Goal: Task Accomplishment & Management: Use online tool/utility

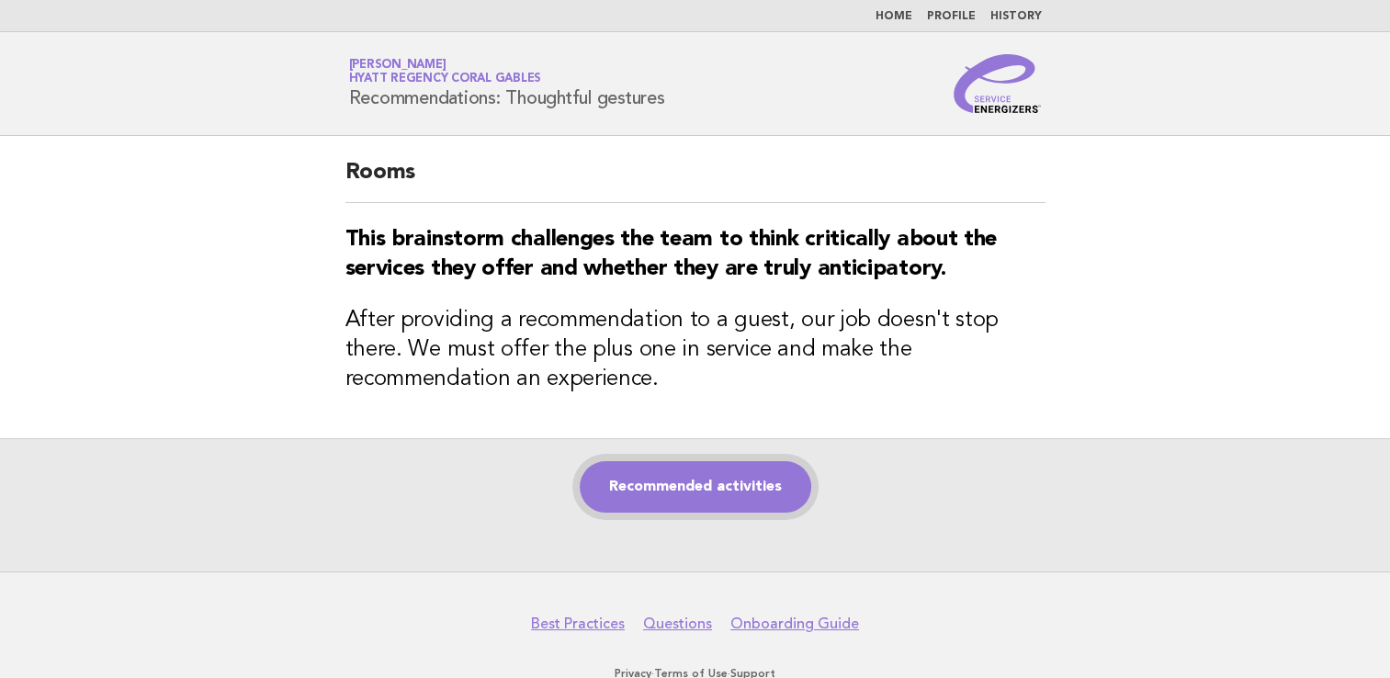
click at [684, 505] on link "Recommended activities" at bounding box center [695, 486] width 231 height 51
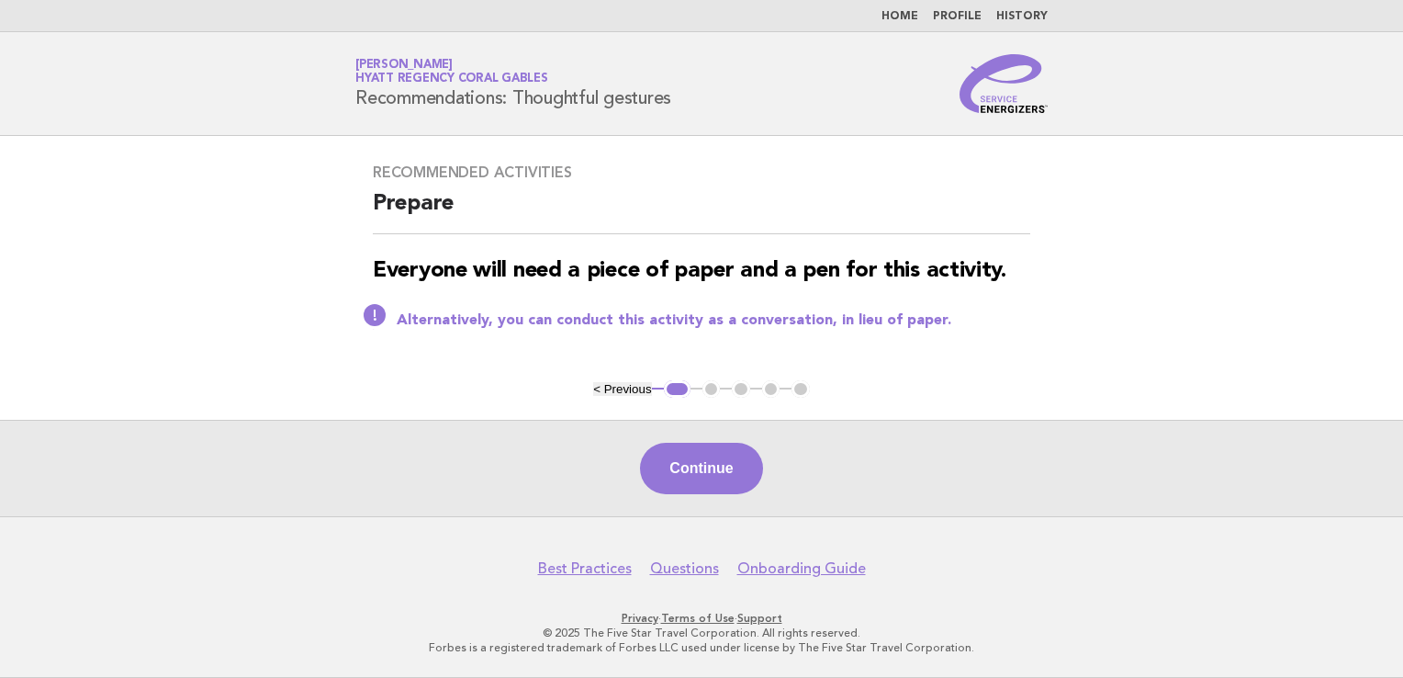
click at [711, 498] on div "Continue" at bounding box center [701, 468] width 1403 height 96
click at [710, 487] on button "Continue" at bounding box center [701, 468] width 122 height 51
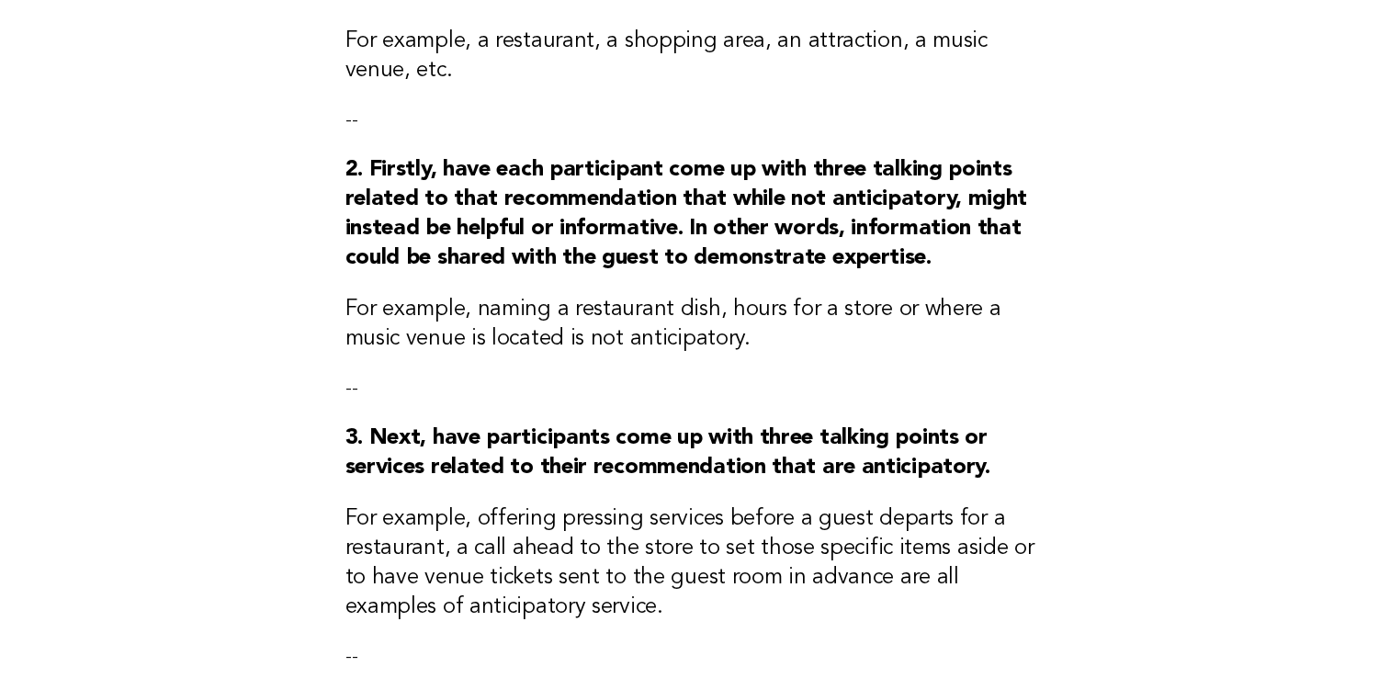
scroll to position [551, 0]
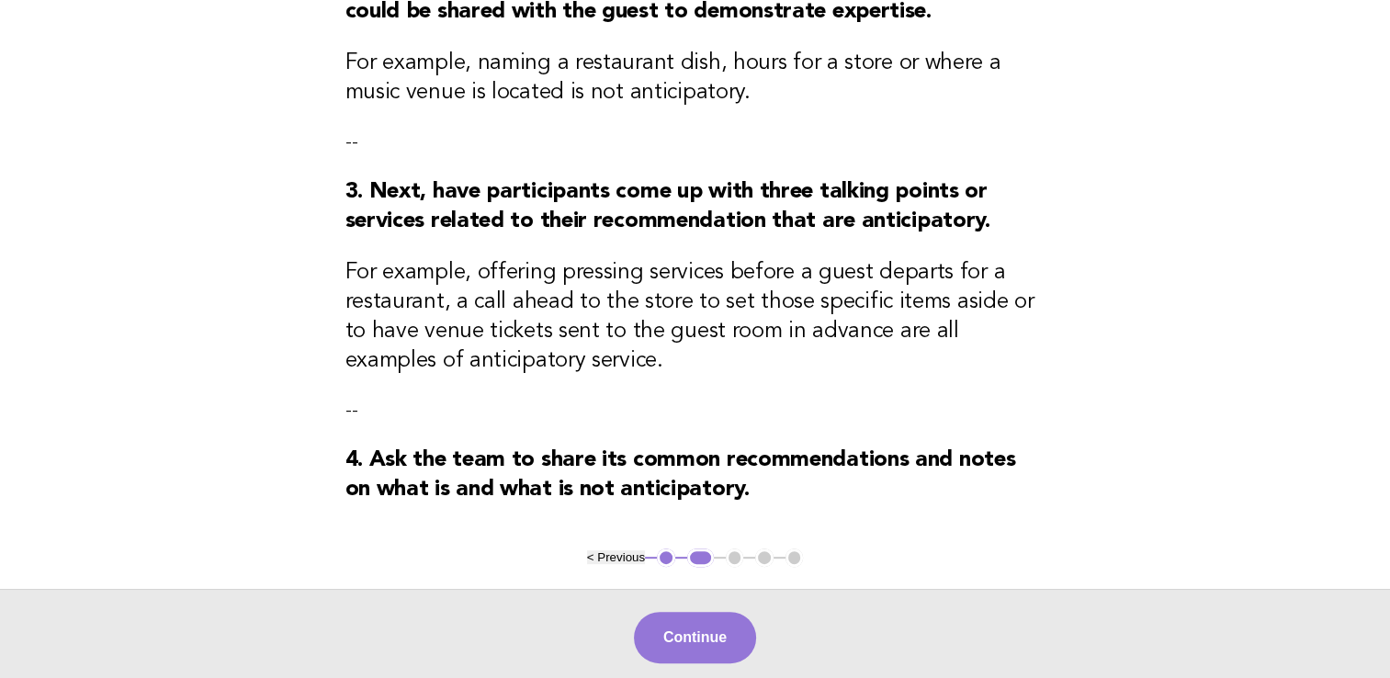
drag, startPoint x: 666, startPoint y: 647, endPoint x: 690, endPoint y: 650, distance: 24.2
click at [666, 646] on button "Continue" at bounding box center [695, 637] width 122 height 51
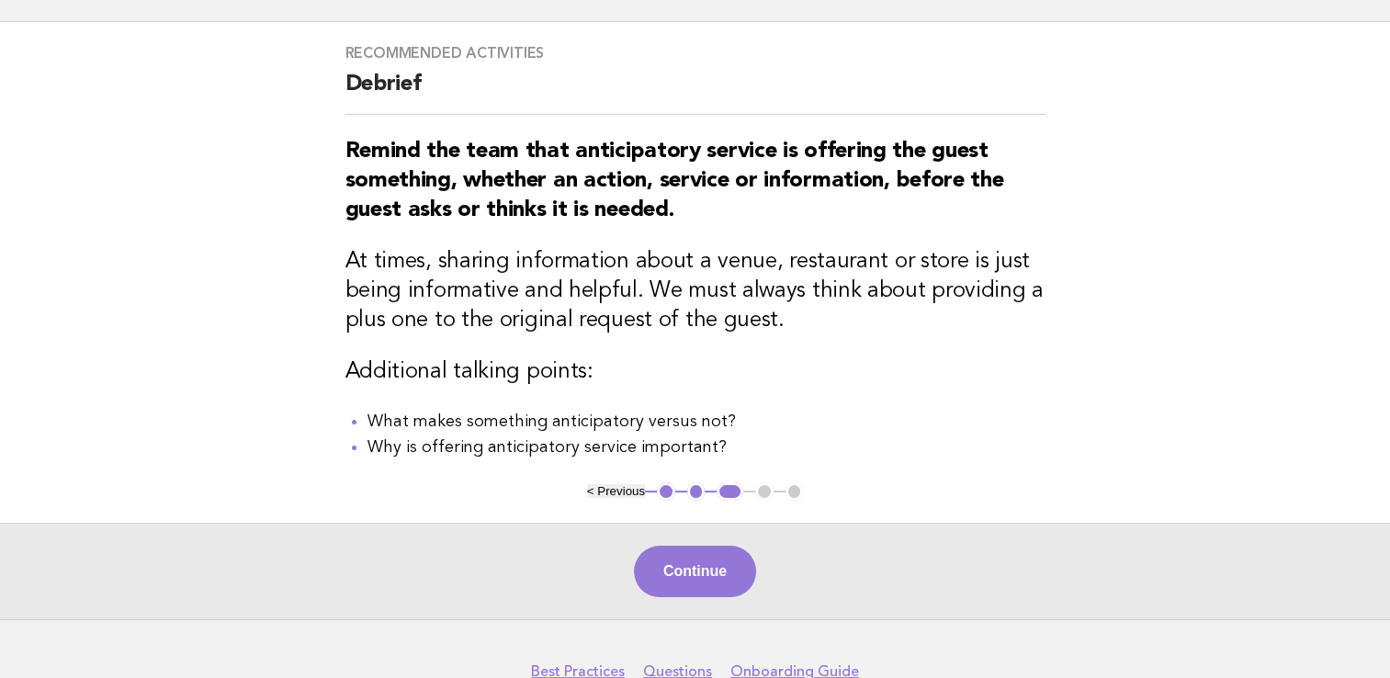
scroll to position [217, 0]
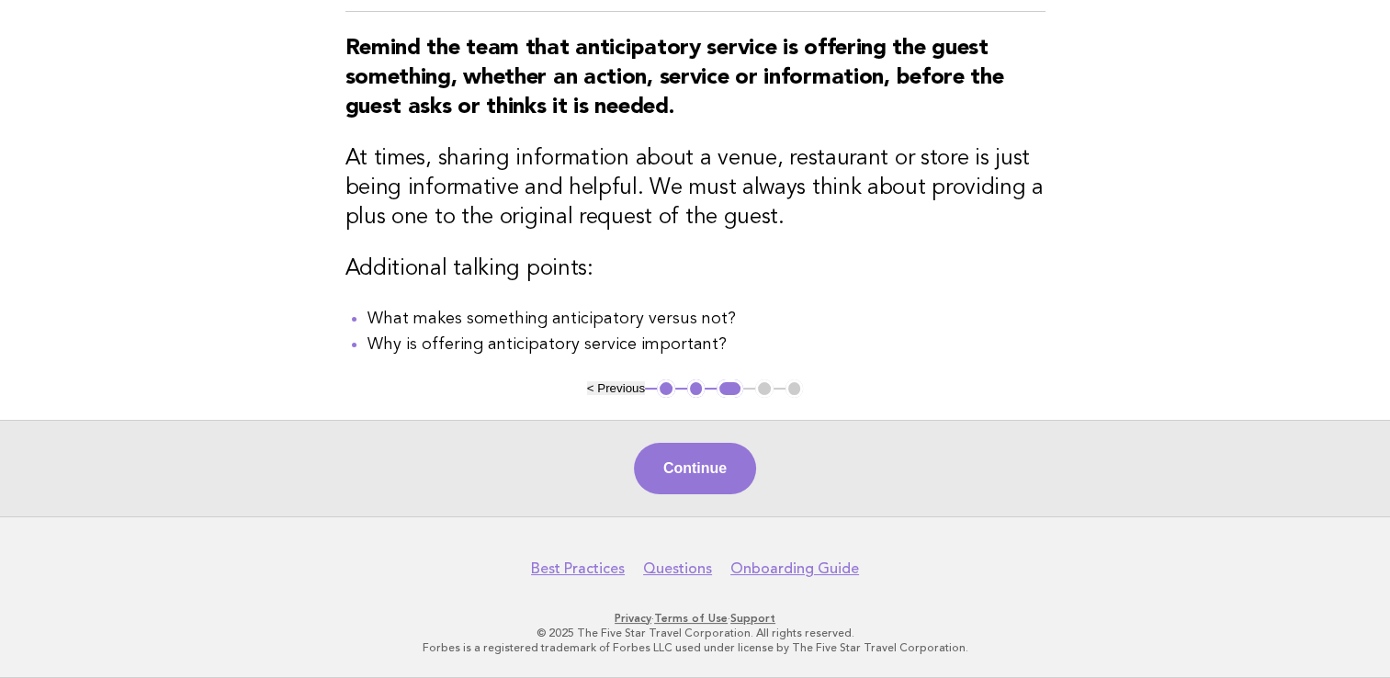
click at [675, 483] on button "Continue" at bounding box center [695, 468] width 122 height 51
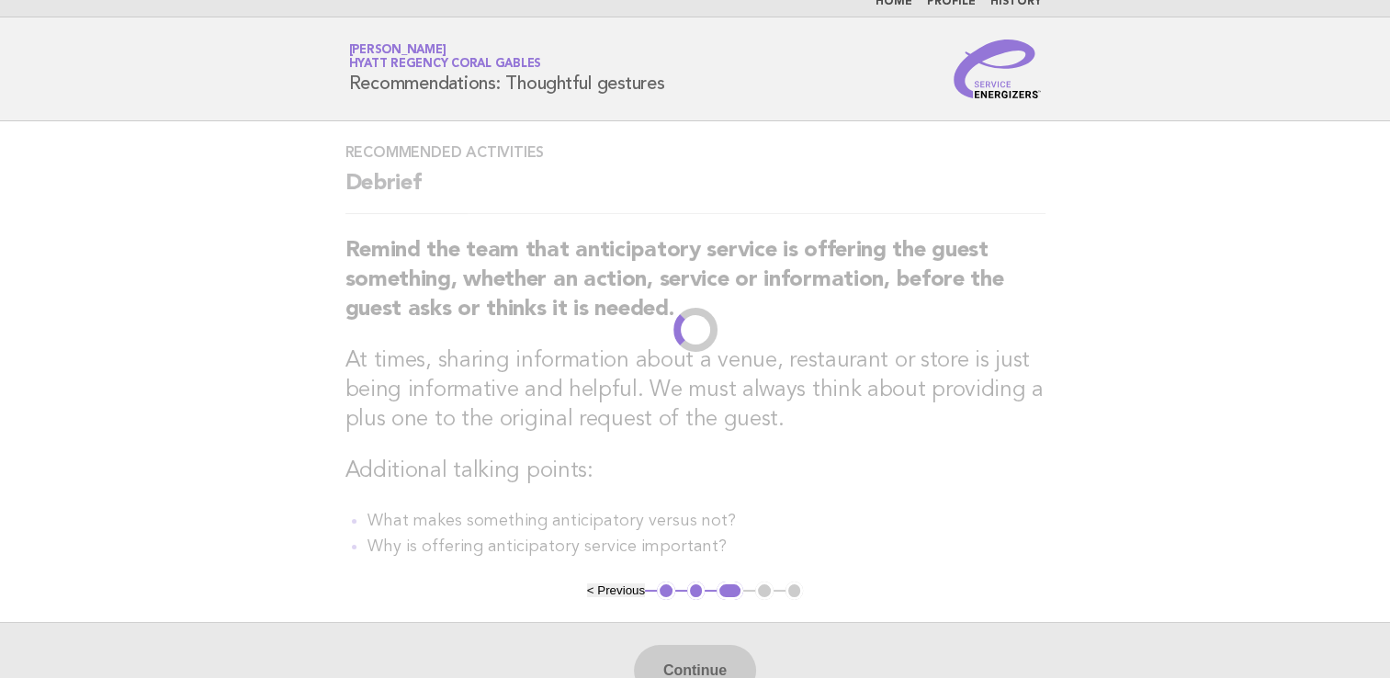
scroll to position [0, 0]
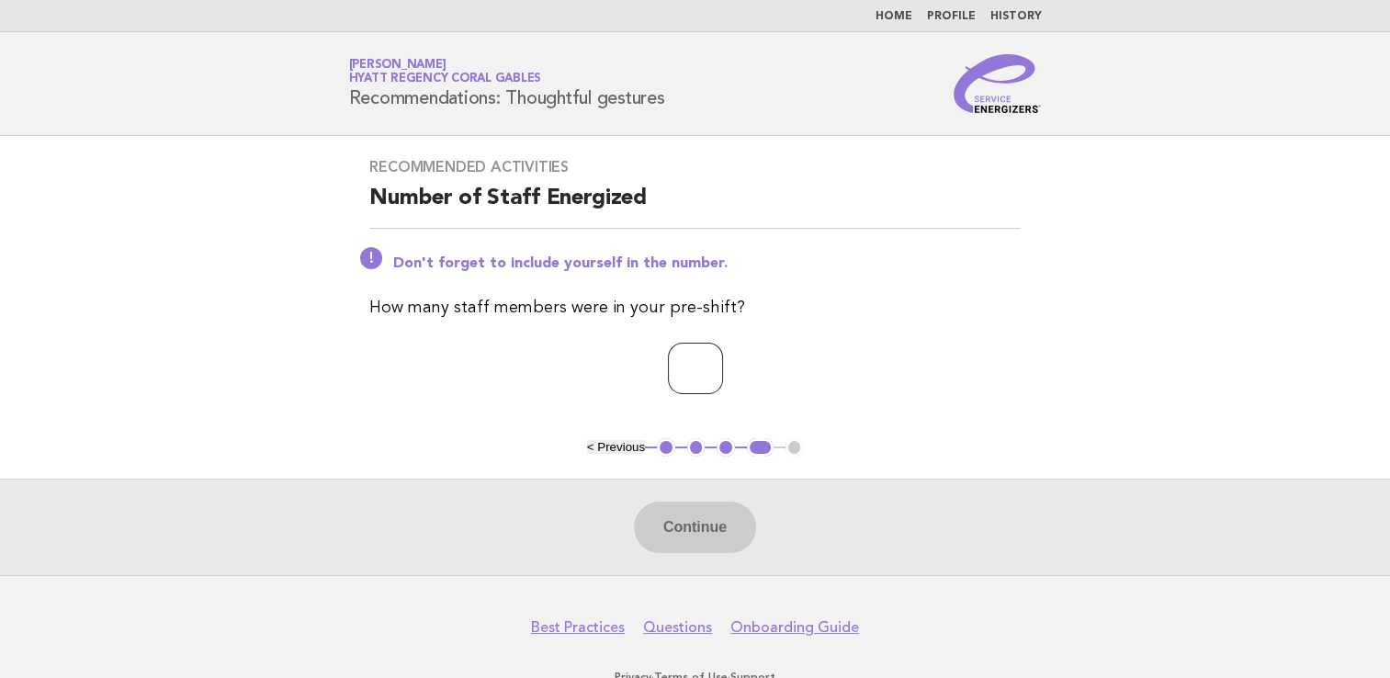
click at [686, 363] on input "number" at bounding box center [695, 368] width 55 height 51
type input "*"
click at [679, 521] on button "Continue" at bounding box center [695, 526] width 122 height 51
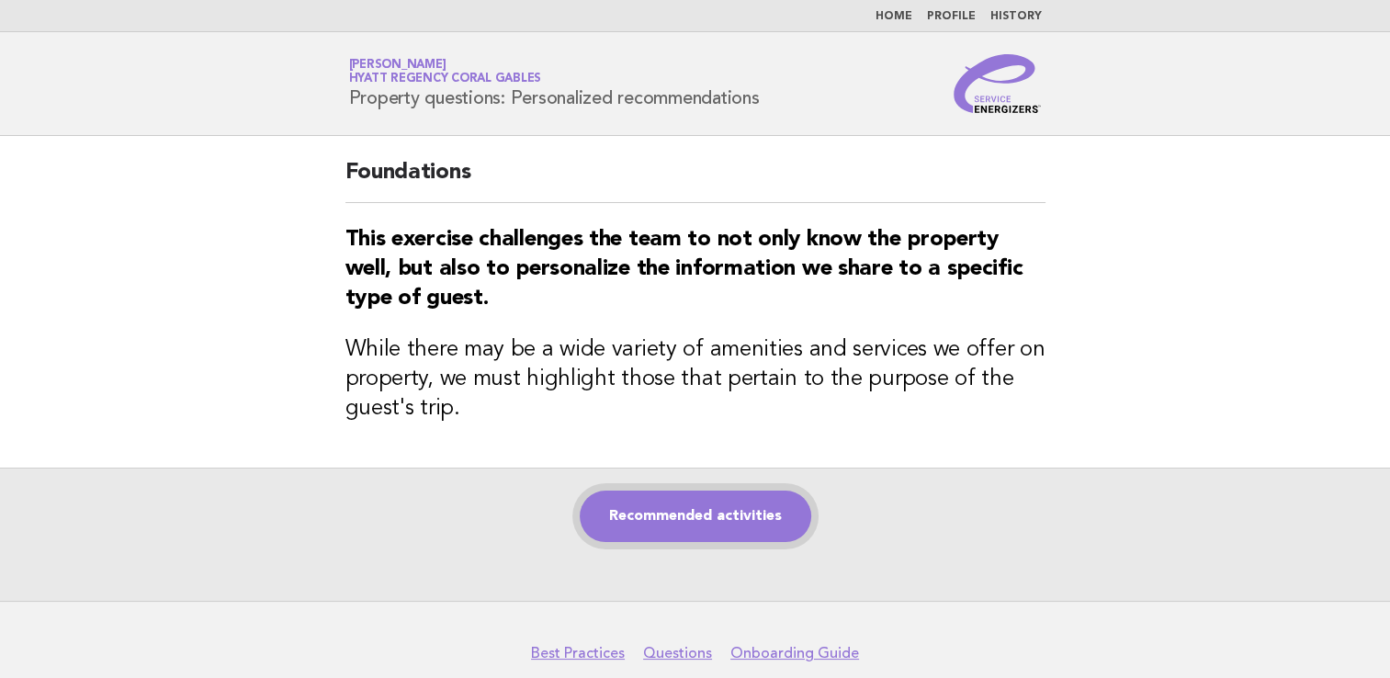
click at [629, 520] on link "Recommended activities" at bounding box center [695, 515] width 231 height 51
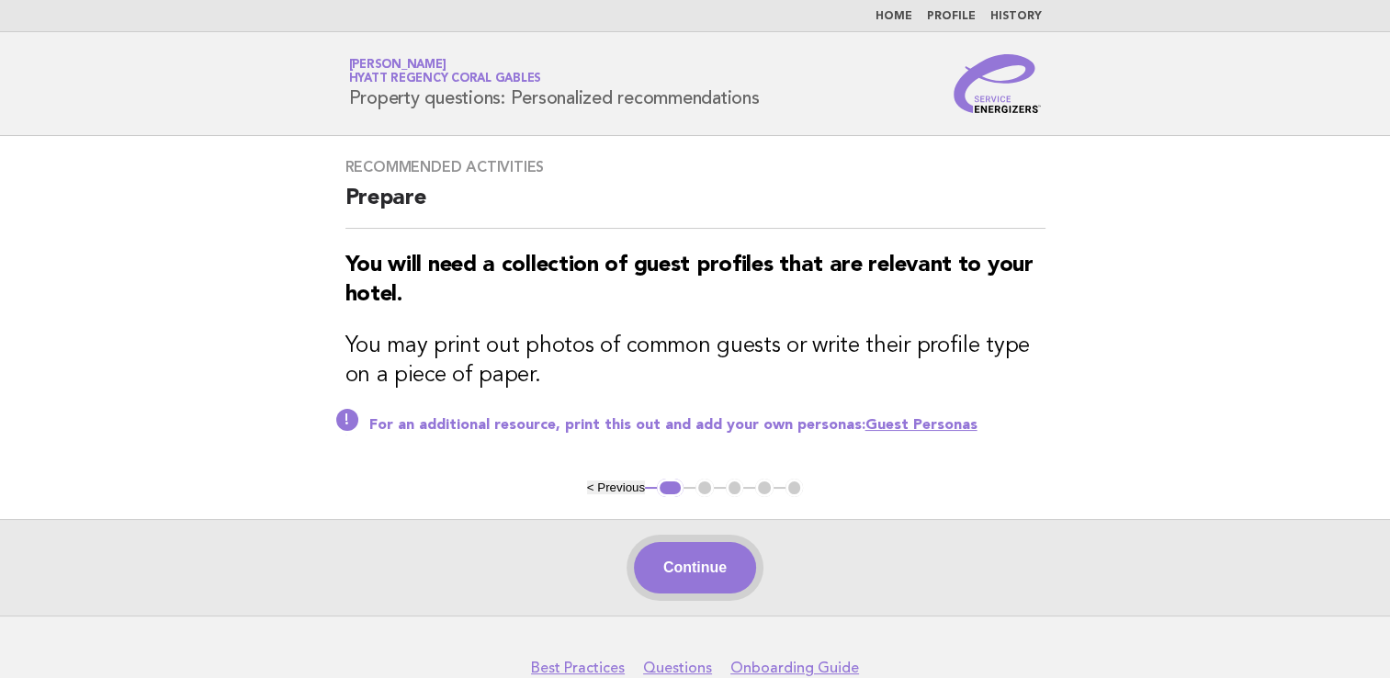
drag, startPoint x: 684, startPoint y: 564, endPoint x: 743, endPoint y: 592, distance: 65.3
click at [683, 563] on button "Continue" at bounding box center [695, 567] width 122 height 51
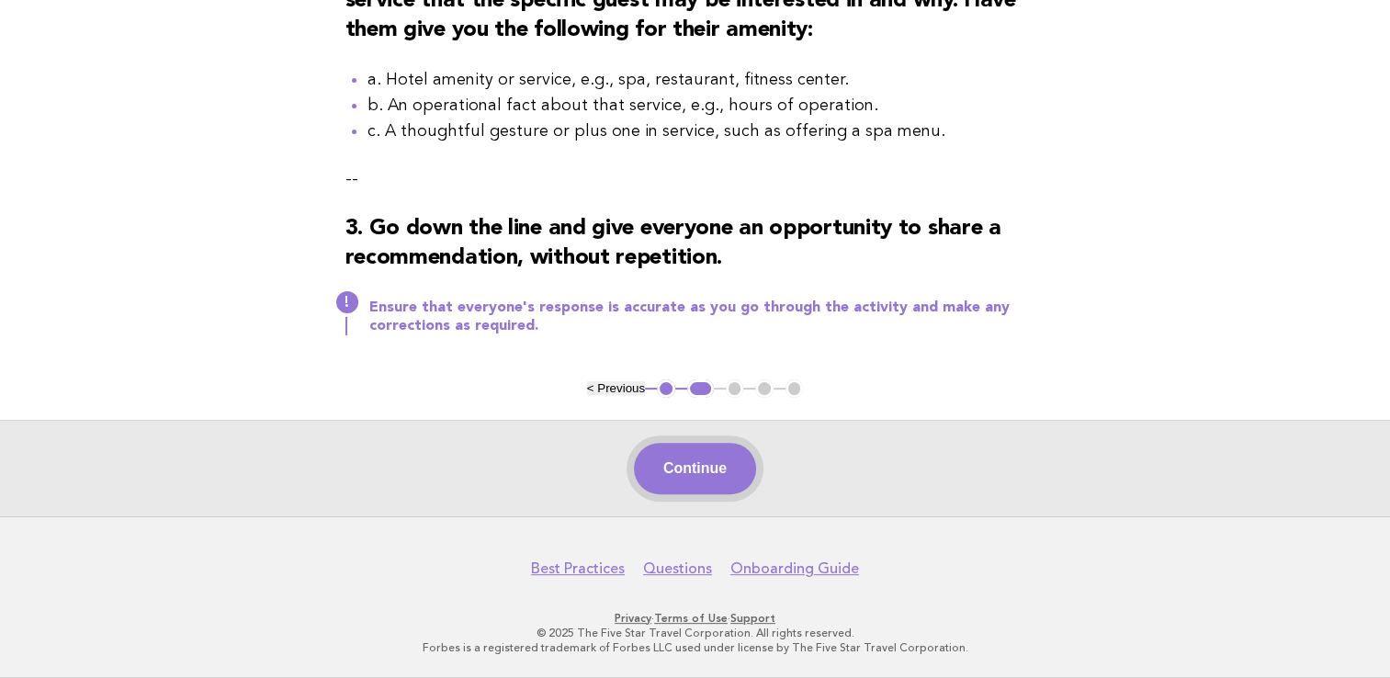
click at [696, 488] on button "Continue" at bounding box center [695, 468] width 122 height 51
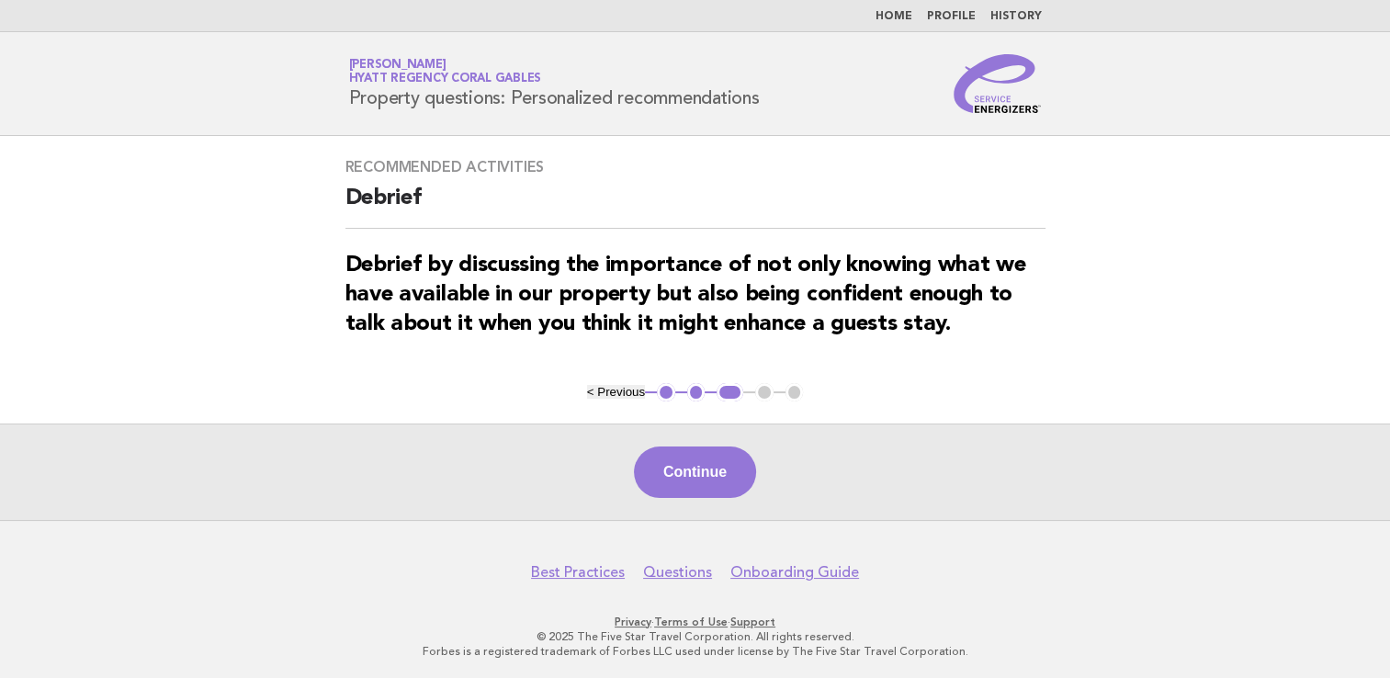
click at [721, 467] on button "Continue" at bounding box center [695, 471] width 122 height 51
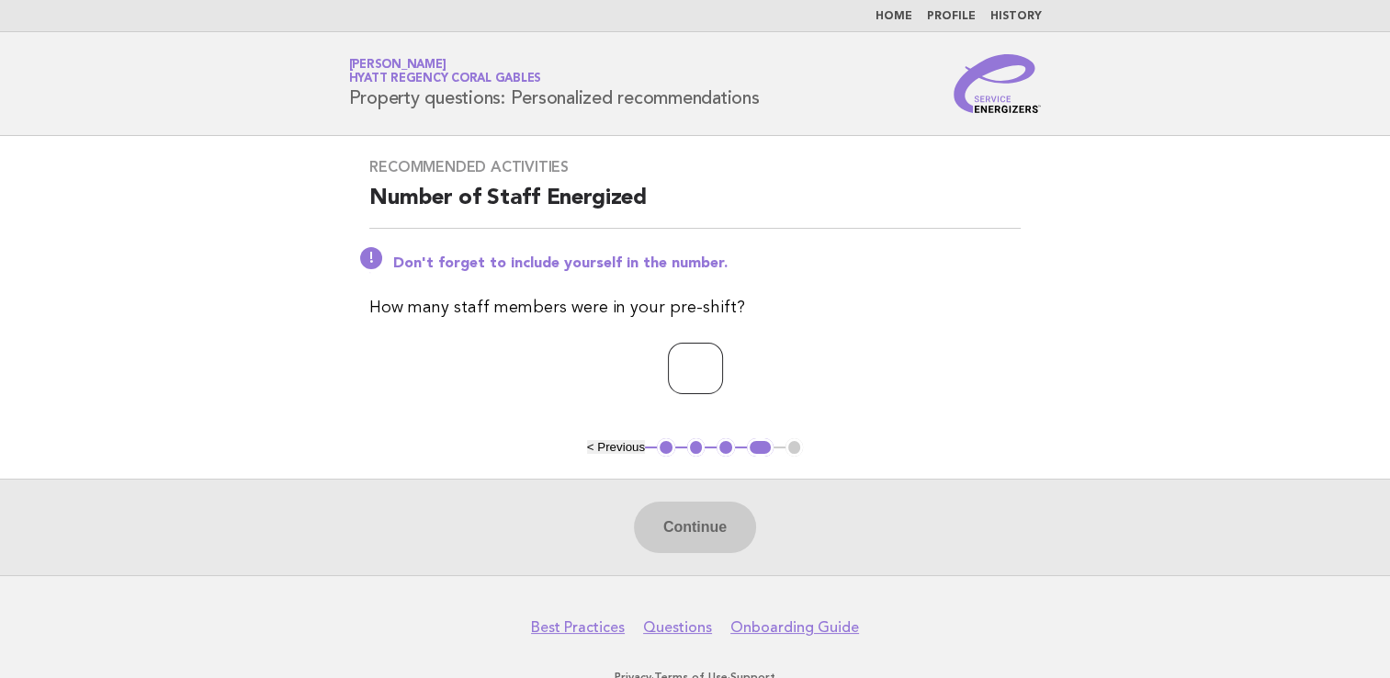
click at [688, 350] on input "number" at bounding box center [695, 368] width 55 height 51
type input "*"
click at [676, 535] on button "Continue" at bounding box center [695, 526] width 122 height 51
